Goal: Information Seeking & Learning: Learn about a topic

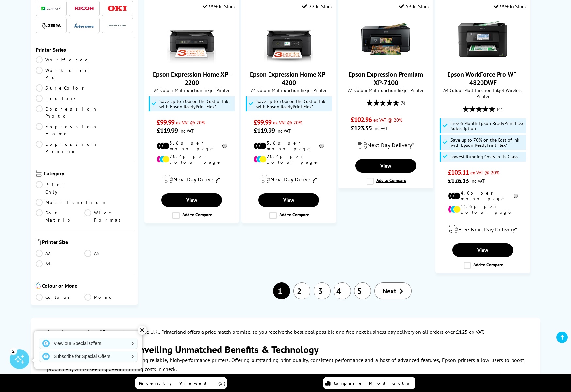
scroll to position [767, 0]
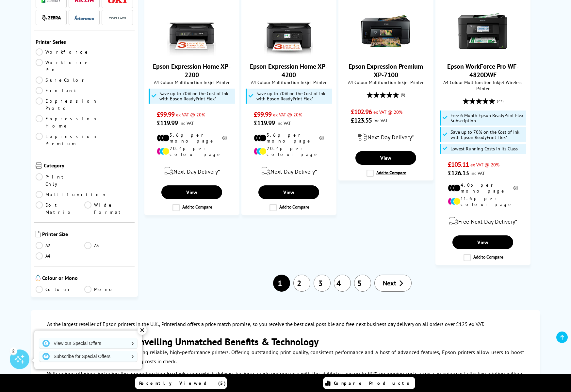
click at [302, 275] on link "2" at bounding box center [301, 283] width 17 height 17
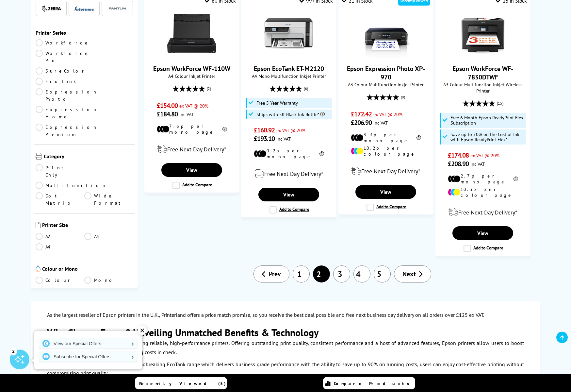
scroll to position [833, 0]
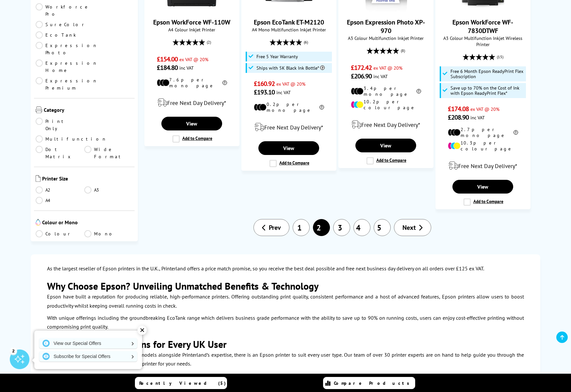
click at [344, 219] on link "3" at bounding box center [341, 227] width 17 height 17
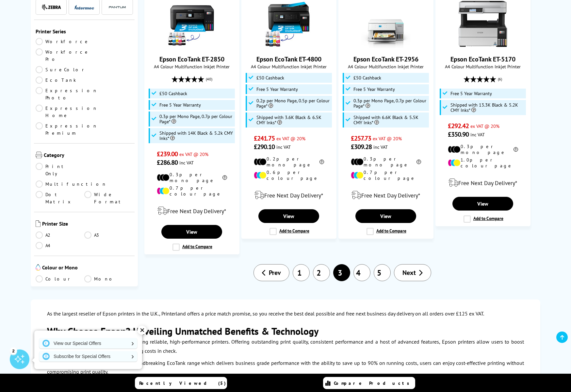
scroll to position [800, 0]
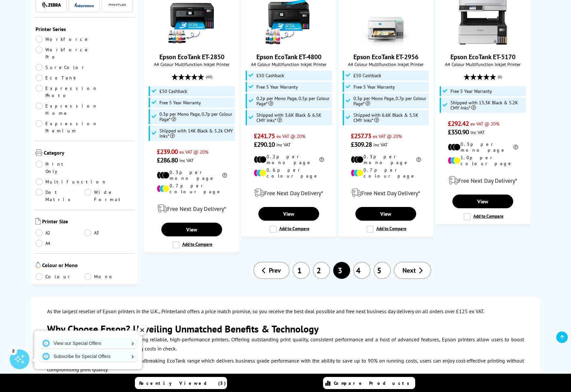
click at [364, 262] on link "4" at bounding box center [362, 270] width 17 height 17
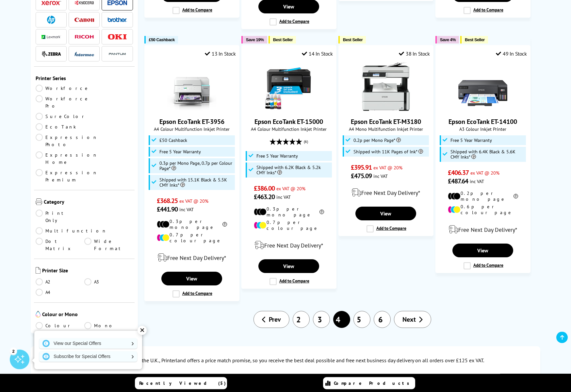
scroll to position [800, 0]
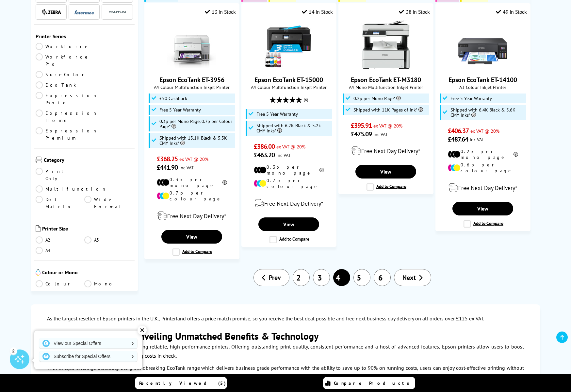
click at [362, 269] on link "5" at bounding box center [362, 277] width 17 height 17
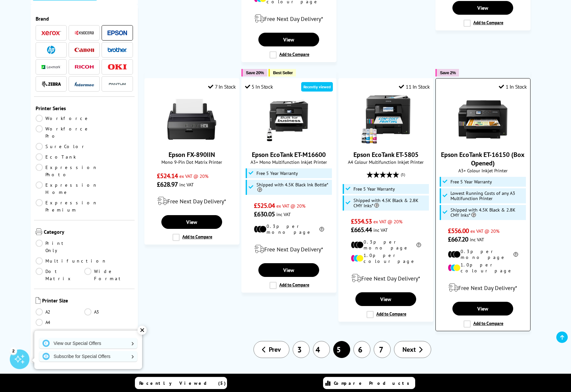
scroll to position [700, 0]
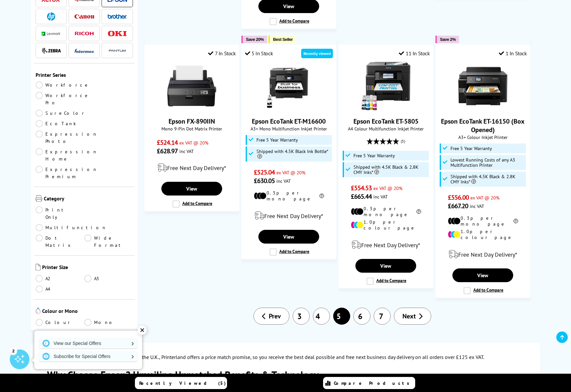
click at [362, 308] on link "6" at bounding box center [362, 316] width 17 height 17
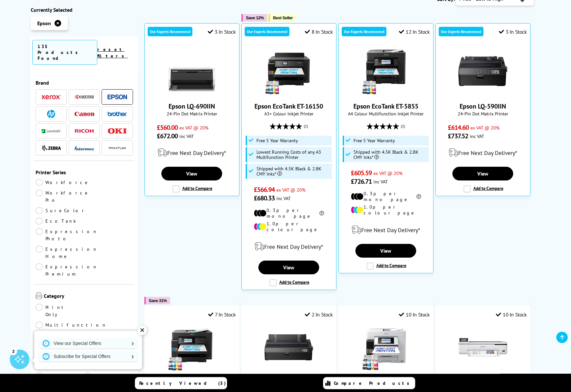
scroll to position [200, 0]
